Goal: Navigation & Orientation: Go to known website

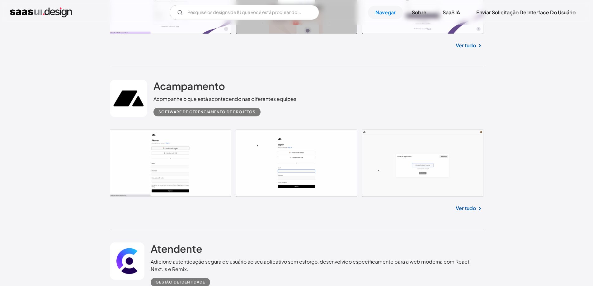
scroll to position [1182, 0]
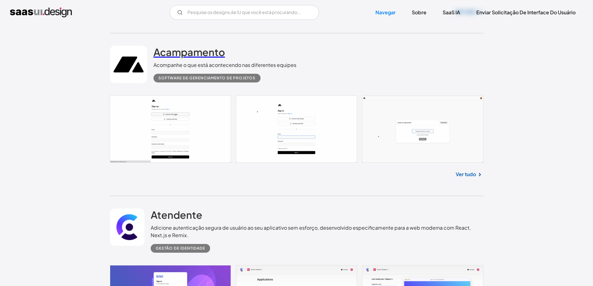
click at [208, 54] on font "Acampamento" at bounding box center [189, 52] width 72 height 12
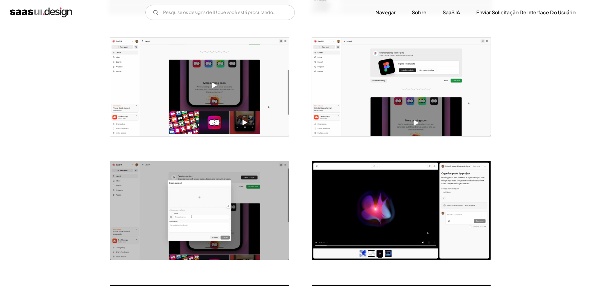
scroll to position [199, 0]
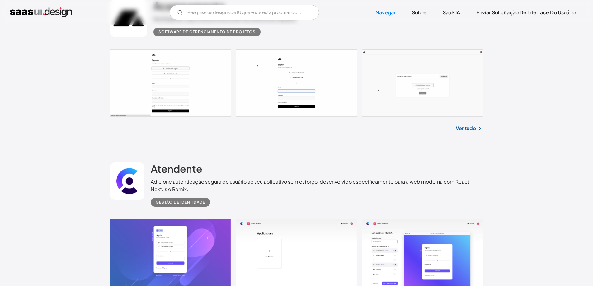
scroll to position [1043, 0]
